Goal: Transaction & Acquisition: Purchase product/service

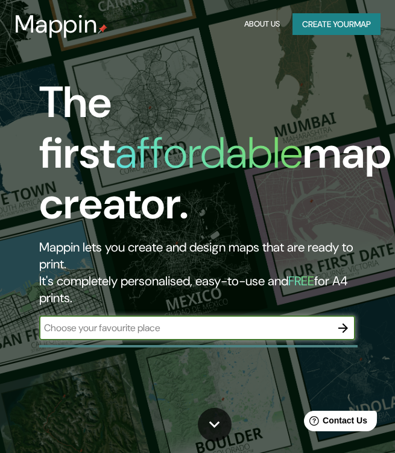
click at [354, 24] on button "Create your map" at bounding box center [336, 24] width 88 height 22
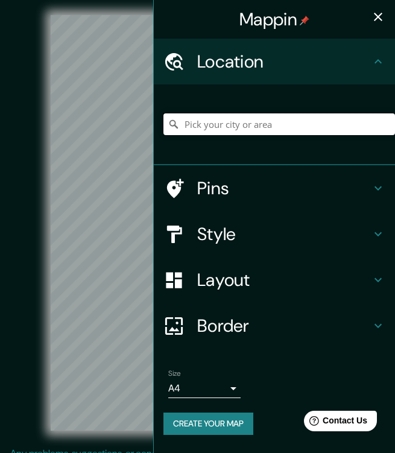
click at [231, 121] on input "Pick your city or area" at bounding box center [278, 124] width 231 height 22
paste input "CATEDRAL NOTRE-DAME D’AMIENS"
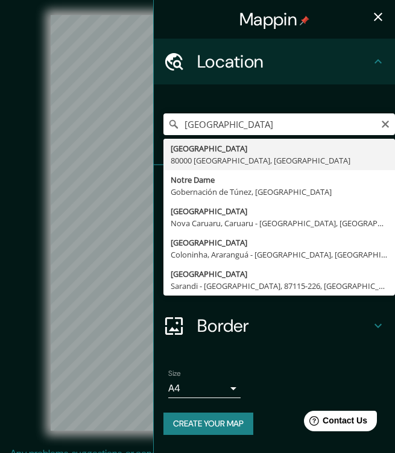
type input "[GEOGRAPHIC_DATA], [GEOGRAPHIC_DATA]"
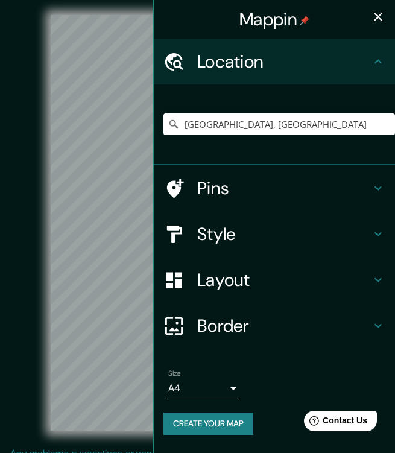
click at [379, 22] on icon "button" at bounding box center [378, 17] width 14 height 14
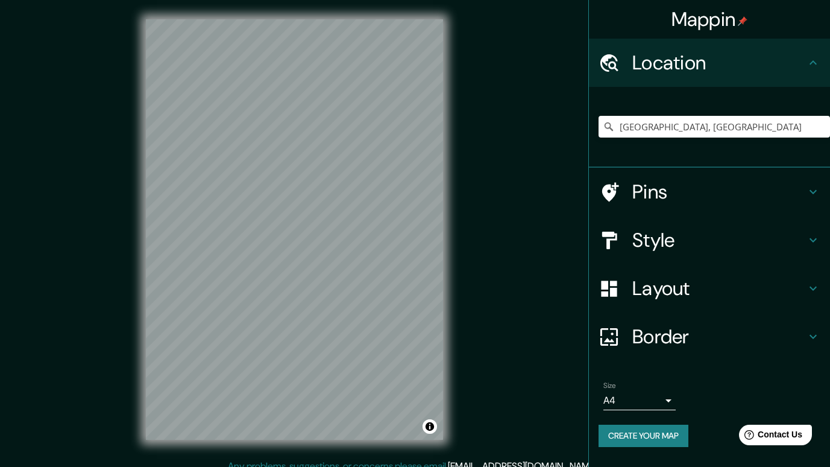
click at [394, 283] on h4 "Layout" at bounding box center [719, 288] width 174 height 24
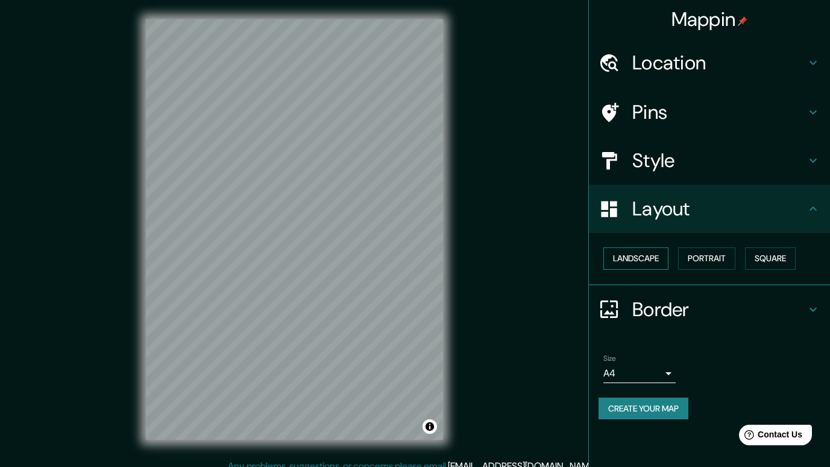
click at [394, 262] on button "Landscape" at bounding box center [635, 258] width 65 height 22
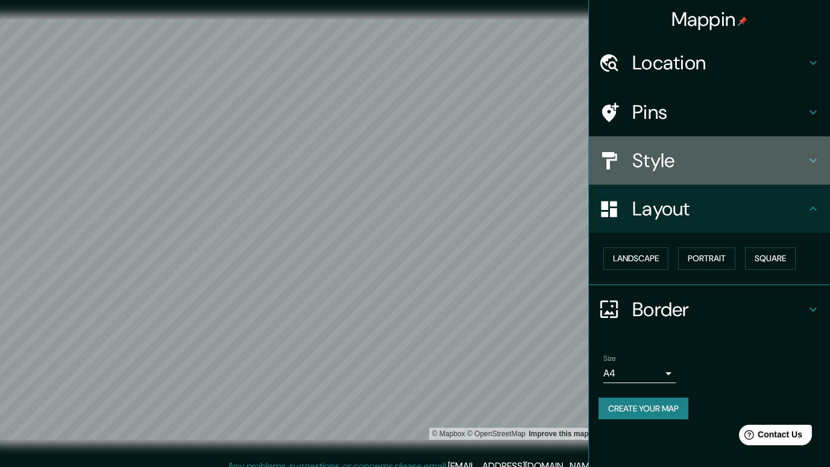
click at [394, 161] on h4 "Style" at bounding box center [719, 160] width 174 height 24
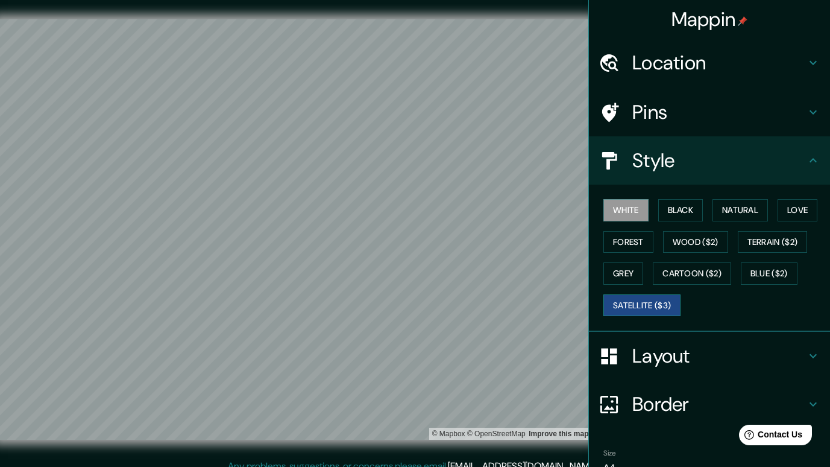
click at [394, 309] on button "Satellite ($3)" at bounding box center [641, 305] width 77 height 22
click at [394, 167] on icon at bounding box center [813, 160] width 14 height 14
click at [394, 209] on button "White" at bounding box center [625, 210] width 45 height 22
click at [394, 210] on button "Black" at bounding box center [680, 210] width 45 height 22
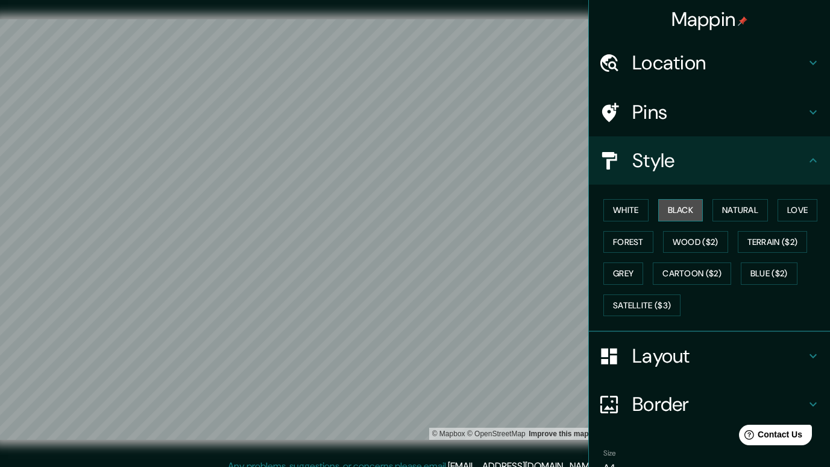
click at [394, 210] on button "Black" at bounding box center [680, 210] width 45 height 22
click at [394, 200] on button "White" at bounding box center [625, 210] width 45 height 22
click at [394, 280] on button "Grey" at bounding box center [623, 273] width 40 height 22
click at [394, 214] on button "White" at bounding box center [625, 210] width 45 height 22
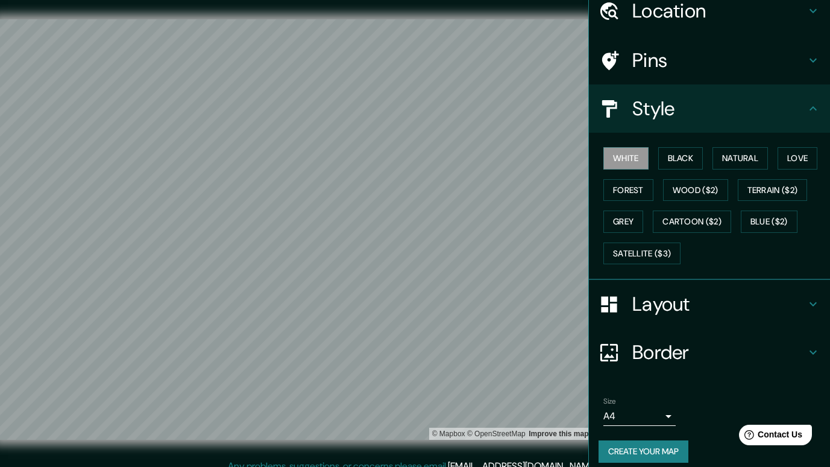
scroll to position [62, 0]
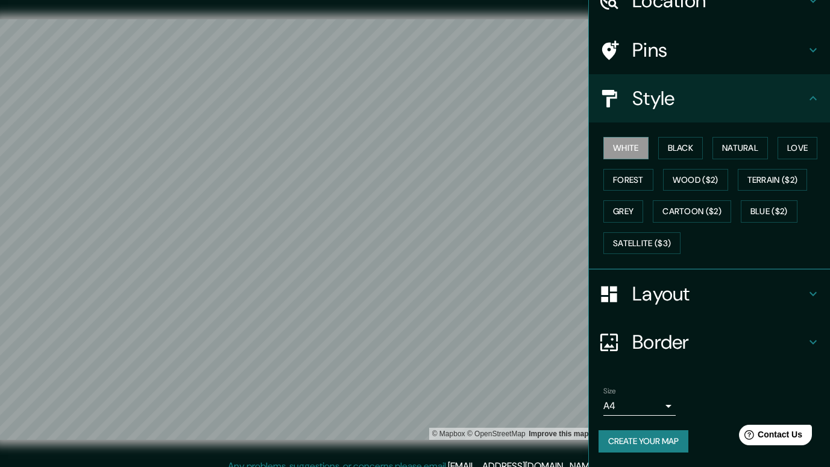
click at [394, 408] on body "Mappin Location Place Notre-Dame, 80000 Amiens, Francia Pins Style White Black …" at bounding box center [415, 233] width 830 height 467
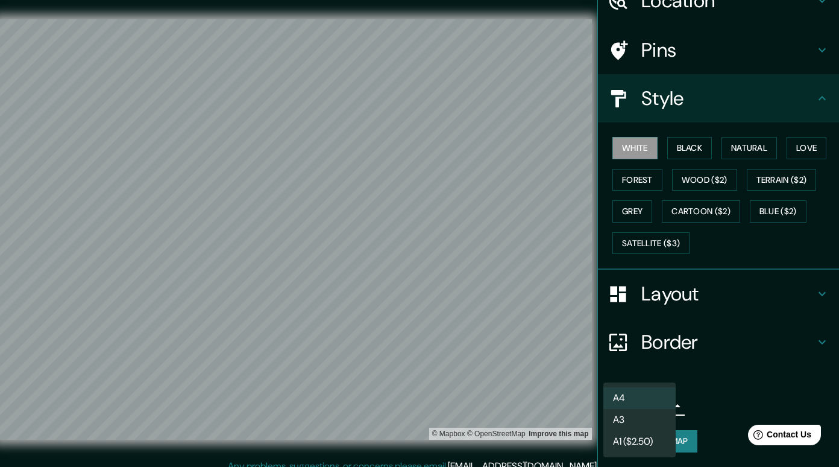
click at [394, 420] on li "A3" at bounding box center [639, 420] width 72 height 22
type input "a4"
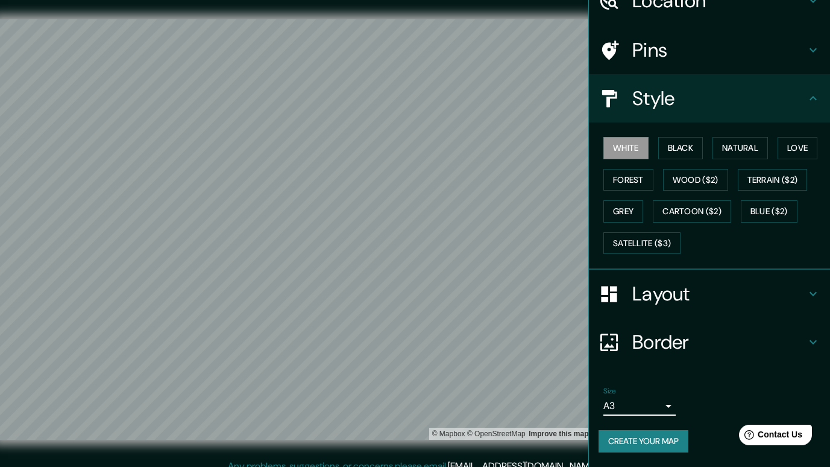
click at [394, 440] on button "Create your map" at bounding box center [644, 441] width 90 height 22
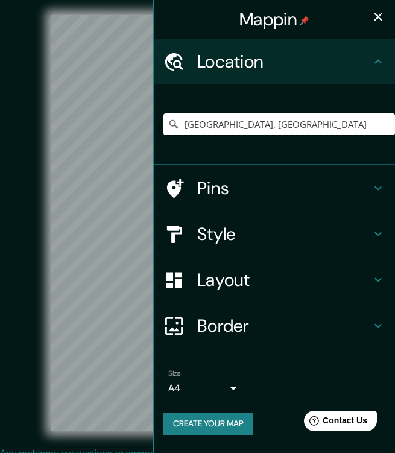
click at [369, 131] on input "[GEOGRAPHIC_DATA], [GEOGRAPHIC_DATA]" at bounding box center [278, 124] width 231 height 22
click at [323, 124] on input "[GEOGRAPHIC_DATA], [GEOGRAPHIC_DATA]" at bounding box center [278, 124] width 231 height 22
drag, startPoint x: 368, startPoint y: 121, endPoint x: 168, endPoint y: 127, distance: 200.8
click at [168, 127] on div "[GEOGRAPHIC_DATA], [GEOGRAPHIC_DATA]" at bounding box center [278, 124] width 231 height 22
click at [171, 125] on icon at bounding box center [173, 124] width 8 height 8
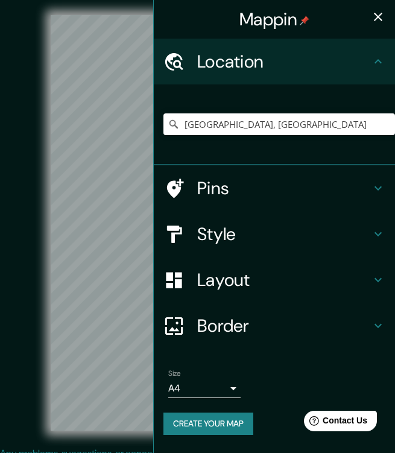
click at [174, 123] on icon at bounding box center [174, 124] width 12 height 12
drag, startPoint x: 366, startPoint y: 127, endPoint x: 180, endPoint y: 133, distance: 186.3
click at [180, 133] on input "[GEOGRAPHIC_DATA], [GEOGRAPHIC_DATA]" at bounding box center [278, 124] width 231 height 22
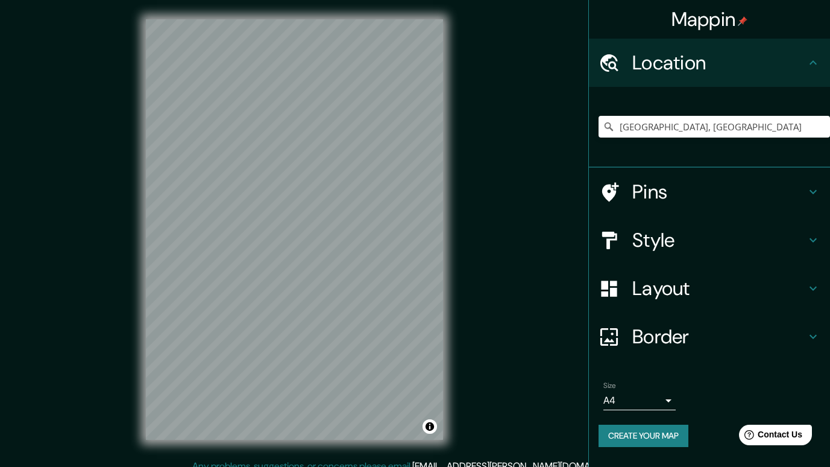
click at [394, 244] on h4 "Style" at bounding box center [719, 240] width 174 height 24
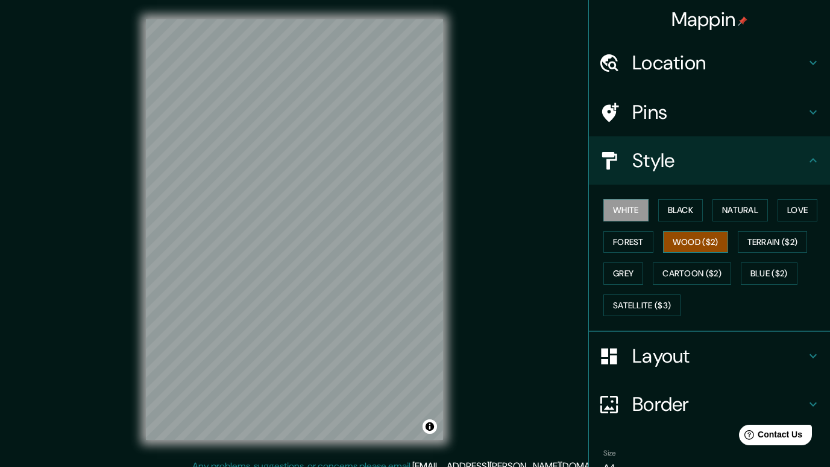
click at [394, 248] on button "Wood ($2)" at bounding box center [695, 242] width 65 height 22
click at [394, 276] on button "Cartoon ($2)" at bounding box center [692, 273] width 78 height 22
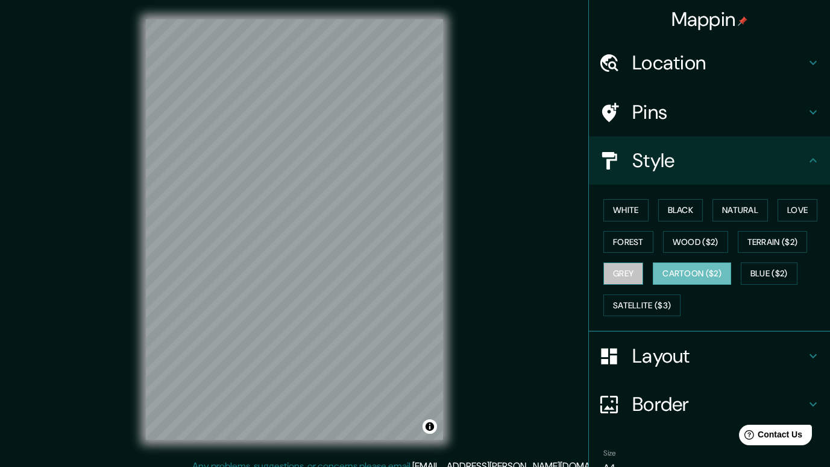
click at [394, 269] on button "Grey" at bounding box center [623, 273] width 40 height 22
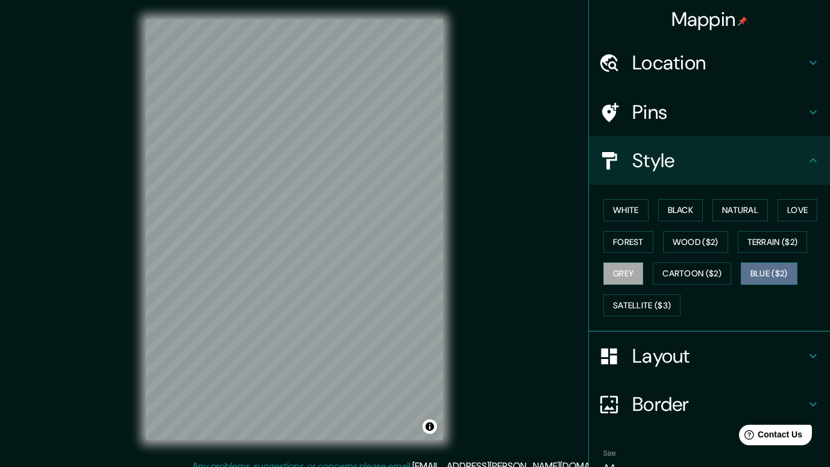
click at [394, 269] on button "Blue ($2)" at bounding box center [769, 273] width 57 height 22
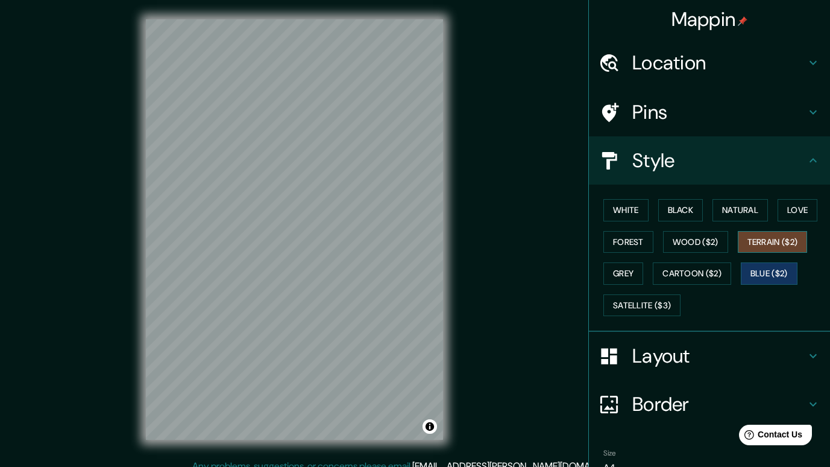
click at [394, 250] on button "Terrain ($2)" at bounding box center [773, 242] width 70 height 22
click at [394, 301] on button "Satellite ($3)" at bounding box center [641, 305] width 77 height 22
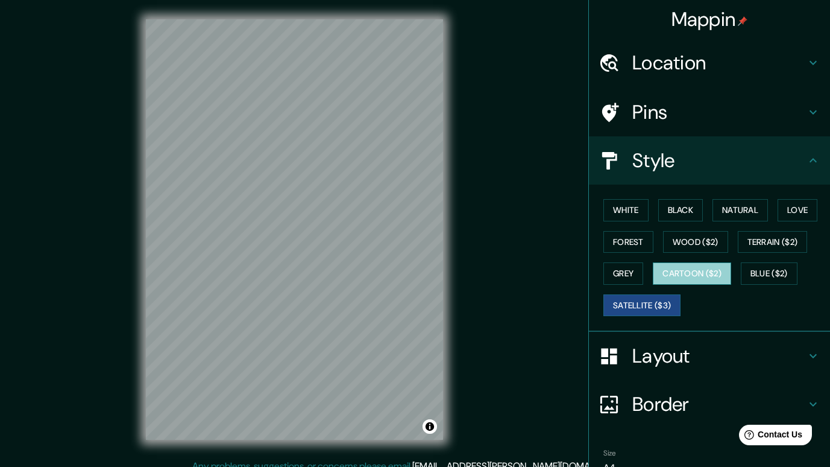
click at [394, 268] on button "Cartoon ($2)" at bounding box center [692, 273] width 78 height 22
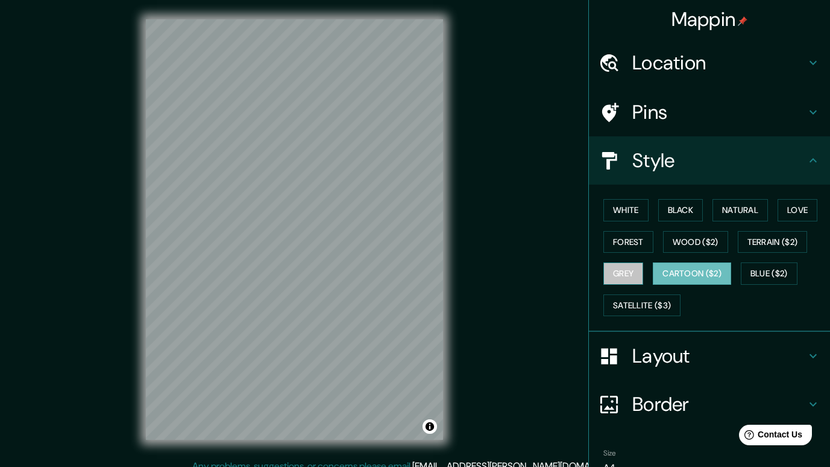
click at [394, 267] on button "Grey" at bounding box center [623, 273] width 40 height 22
click at [394, 272] on button "Blue ($2)" at bounding box center [769, 273] width 57 height 22
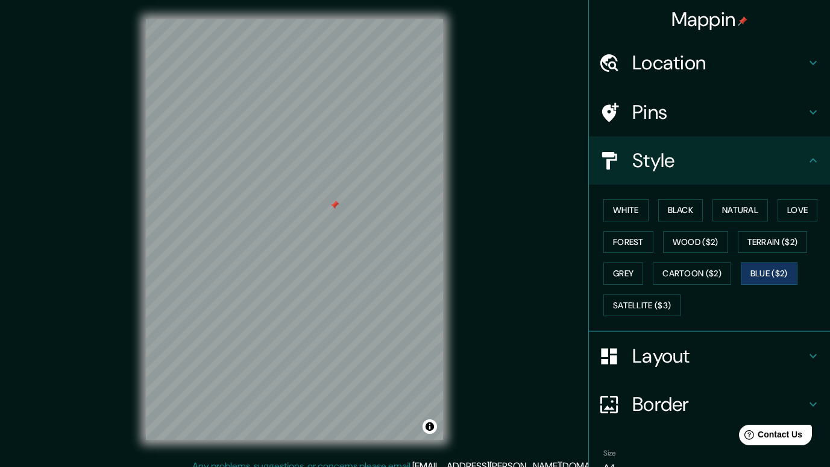
click at [394, 344] on h4 "Layout" at bounding box center [719, 356] width 174 height 24
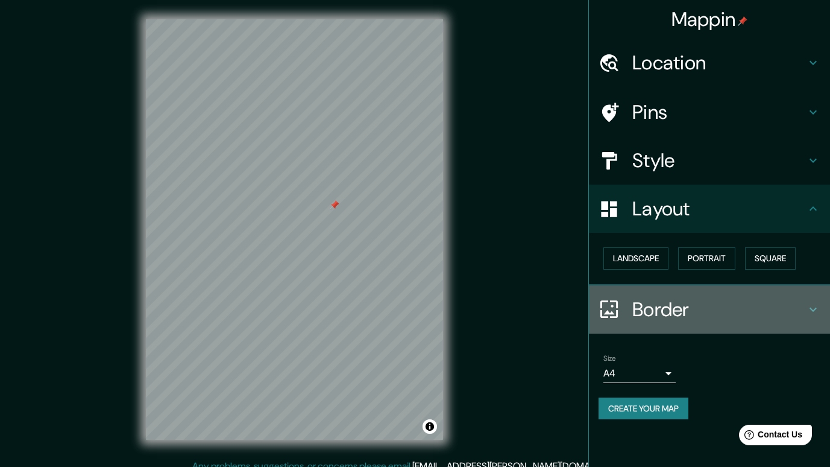
click at [394, 310] on icon at bounding box center [813, 309] width 14 height 14
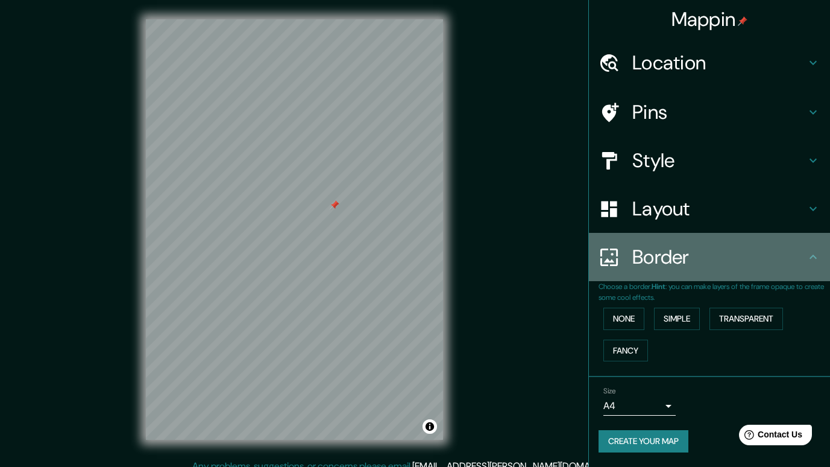
click at [394, 263] on icon at bounding box center [813, 257] width 14 height 14
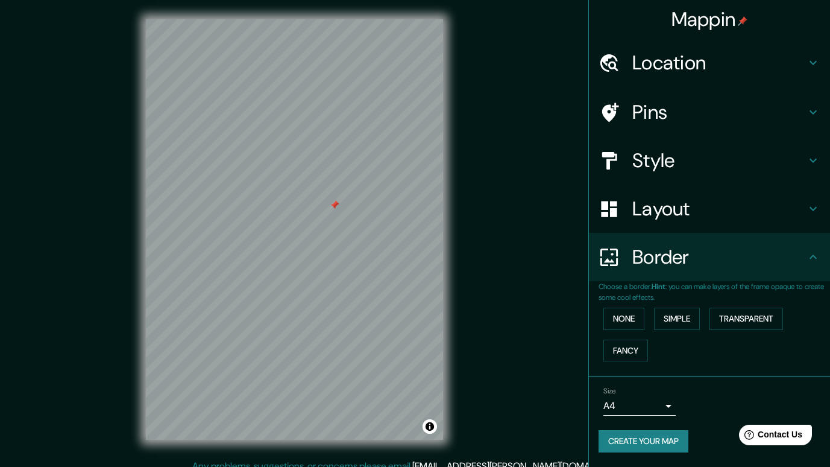
click at [394, 260] on div "Border" at bounding box center [709, 257] width 241 height 48
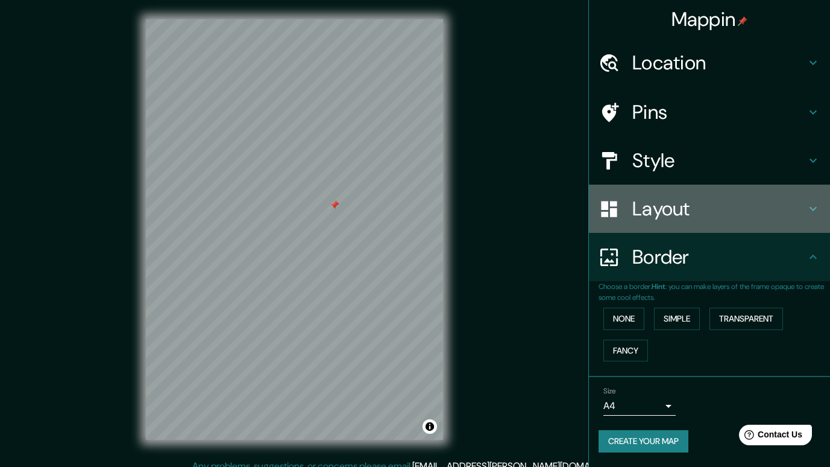
click at [394, 219] on div "Layout" at bounding box center [709, 208] width 241 height 48
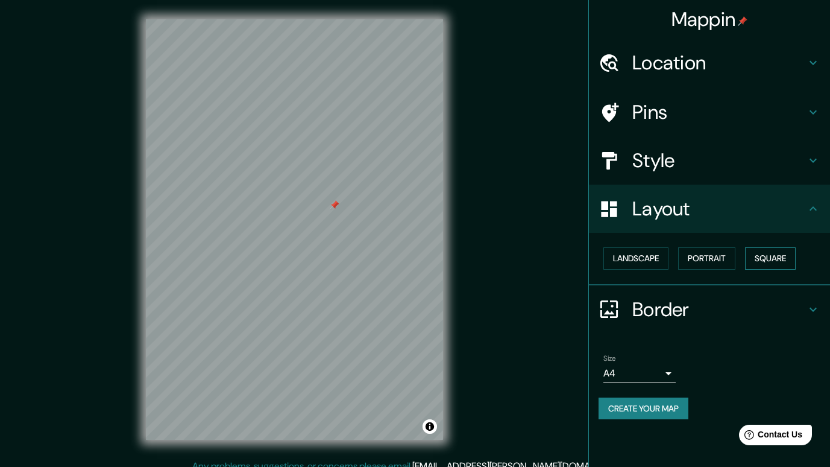
click at [394, 263] on button "Square" at bounding box center [770, 258] width 51 height 22
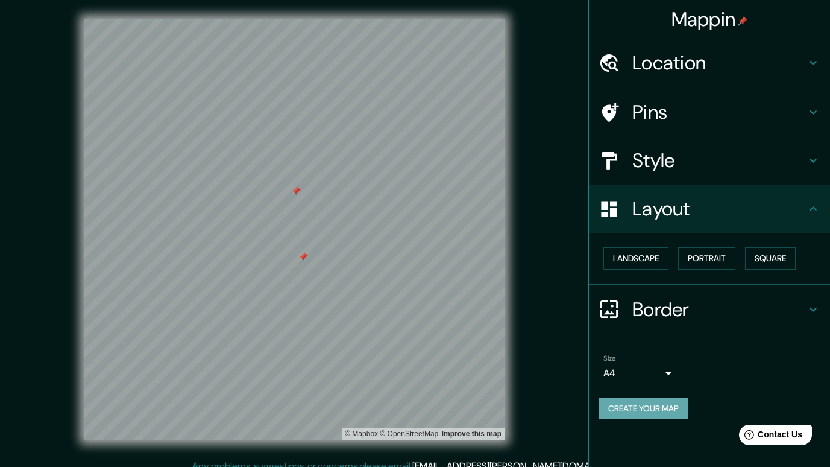
click at [394, 407] on button "Create your map" at bounding box center [644, 408] width 90 height 22
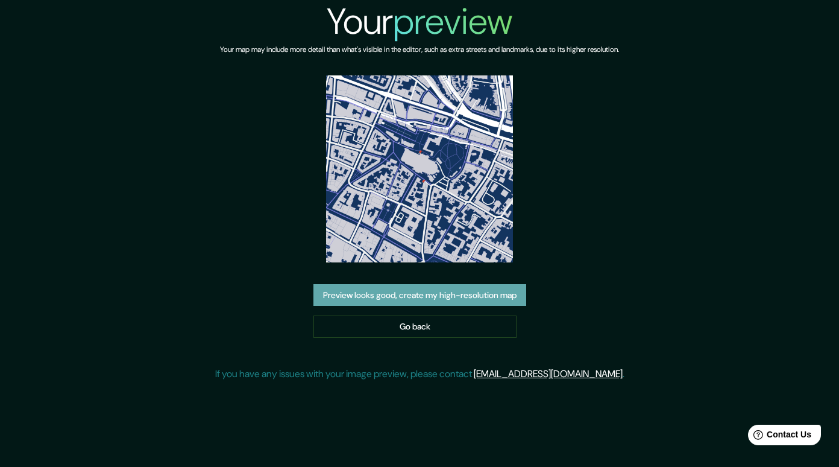
click at [476, 301] on button "Preview looks good, create my high-resolution map" at bounding box center [419, 295] width 213 height 22
